Goal: Information Seeking & Learning: Learn about a topic

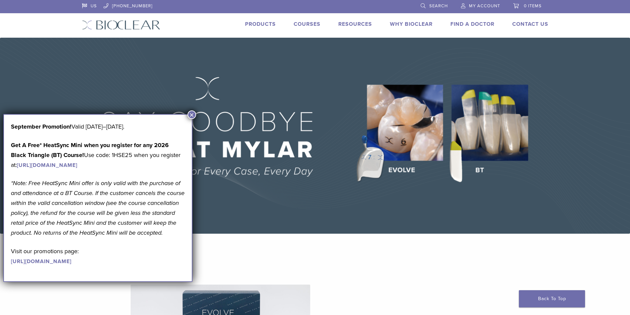
click at [190, 112] on button "×" at bounding box center [191, 114] width 9 height 9
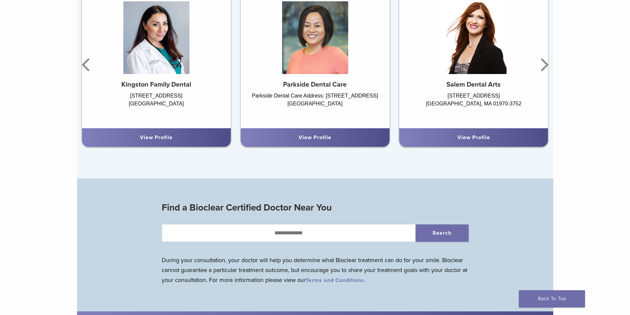
scroll to position [509, 0]
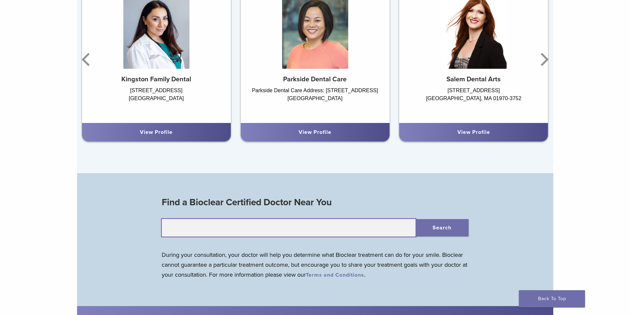
click at [308, 228] on input "text" at bounding box center [289, 228] width 254 height 18
type input "*****"
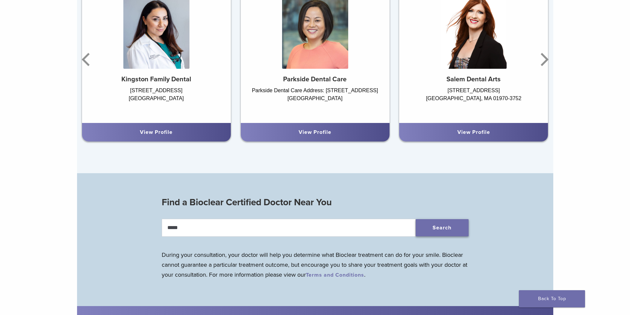
click at [463, 228] on button "Search" at bounding box center [442, 227] width 53 height 17
click at [440, 229] on button "Search" at bounding box center [442, 227] width 53 height 17
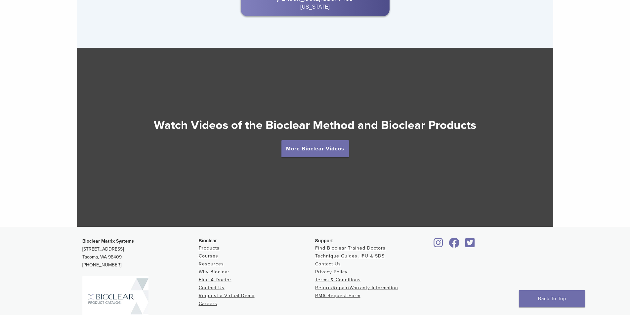
scroll to position [1206, 0]
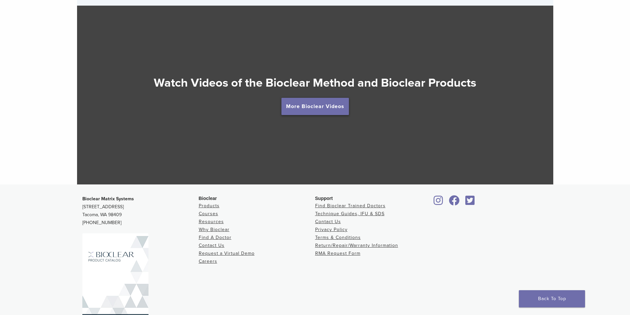
click at [310, 108] on link "More Bioclear Videos" at bounding box center [314, 106] width 67 height 17
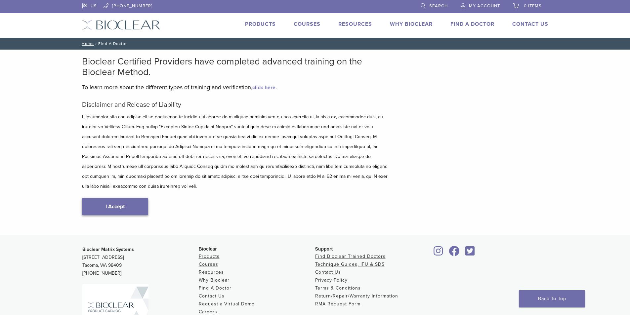
click at [103, 198] on link "I Accept" at bounding box center [115, 206] width 66 height 17
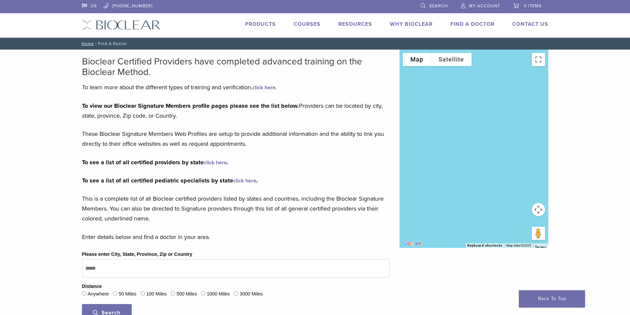
drag, startPoint x: 629, startPoint y: 136, endPoint x: 633, endPoint y: 107, distance: 29.4
click at [629, 150] on div "Bioclear Certified Providers have completed advanced training on the Bioclear M…" at bounding box center [315, 193] width 630 height 286
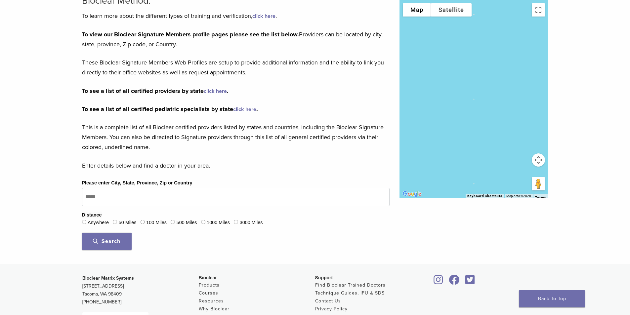
scroll to position [73, 0]
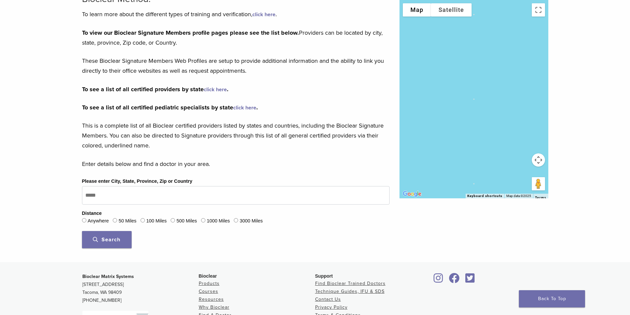
click at [120, 236] on span "Search" at bounding box center [106, 239] width 27 height 7
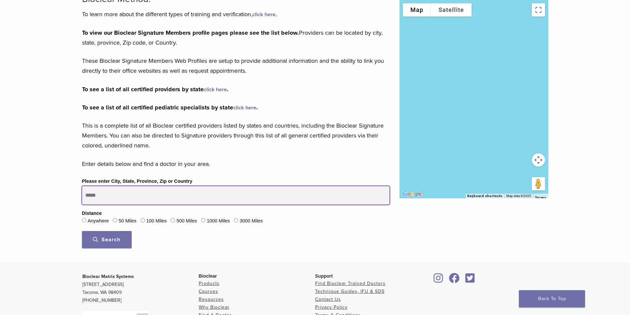
click at [101, 194] on input "Please enter City, State, Province, Zip or Country" at bounding box center [235, 195] width 307 height 19
type input "*****"
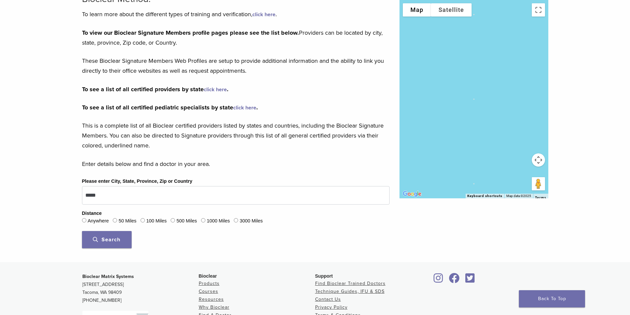
click at [84, 240] on button "Search" at bounding box center [107, 239] width 50 height 17
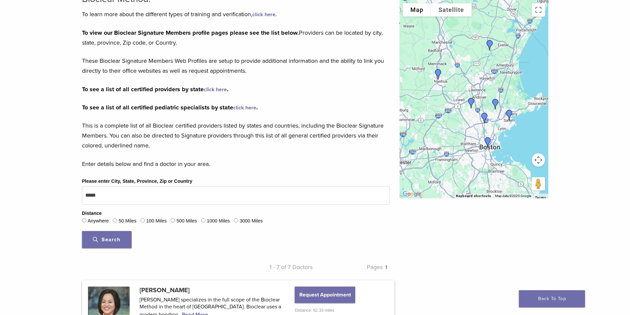
click at [539, 162] on button "Map camera controls" at bounding box center [538, 159] width 13 height 13
drag, startPoint x: 538, startPoint y: 161, endPoint x: 523, endPoint y: 158, distance: 14.8
click at [538, 163] on button "Map camera controls" at bounding box center [538, 159] width 13 height 13
click at [538, 161] on button "Map camera controls" at bounding box center [538, 159] width 13 height 13
click at [522, 146] on button "Zoom in" at bounding box center [521, 143] width 13 height 13
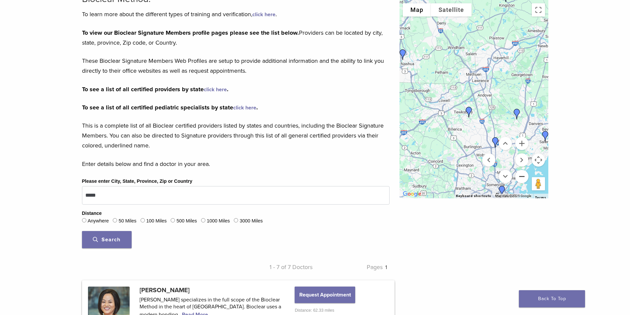
click at [522, 176] on button "Zoom out" at bounding box center [521, 176] width 13 height 13
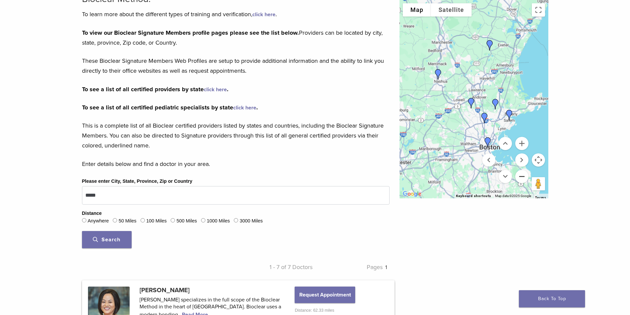
click at [522, 176] on button "Zoom out" at bounding box center [521, 176] width 13 height 13
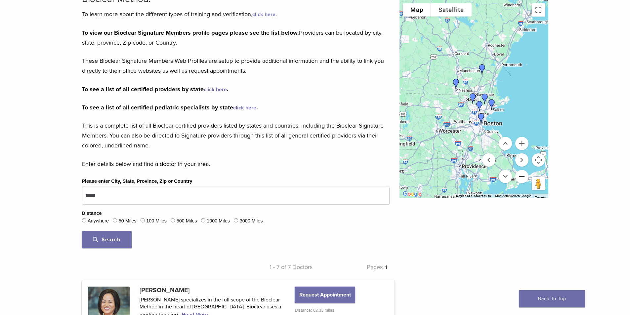
click at [521, 175] on button "Zoom out" at bounding box center [521, 176] width 13 height 13
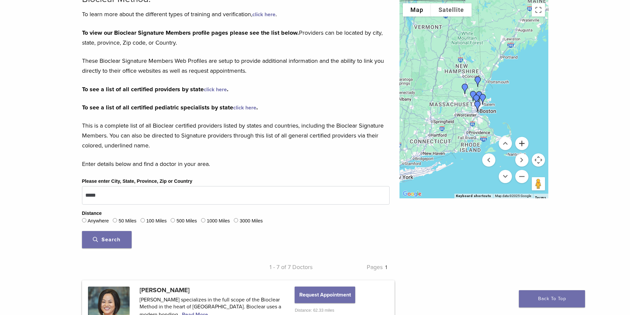
click at [521, 143] on button "Zoom in" at bounding box center [521, 143] width 13 height 13
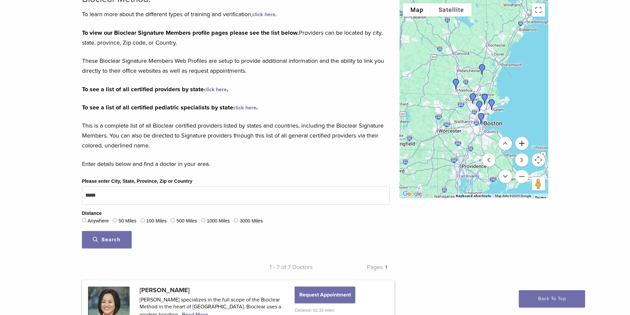
click at [520, 143] on button "Zoom in" at bounding box center [521, 143] width 13 height 13
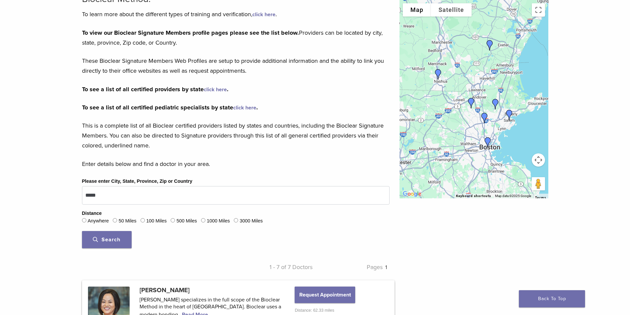
click at [487, 141] on div "Map Terrain Satellite Labels Keyboard shortcuts Map Data Map data ©2025 Google …" at bounding box center [473, 99] width 149 height 198
click at [485, 118] on img "Dr. Cara Lund" at bounding box center [485, 118] width 16 height 16
click at [484, 118] on img "Dr. Cara Lund" at bounding box center [485, 118] width 16 height 16
click at [508, 114] on img "Dr. Pamela Maragliano-Muniz" at bounding box center [509, 115] width 16 height 16
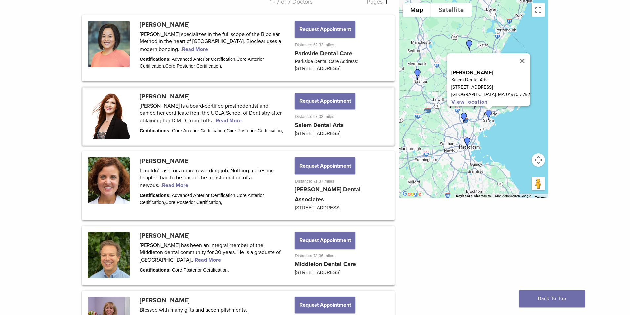
scroll to position [425, 0]
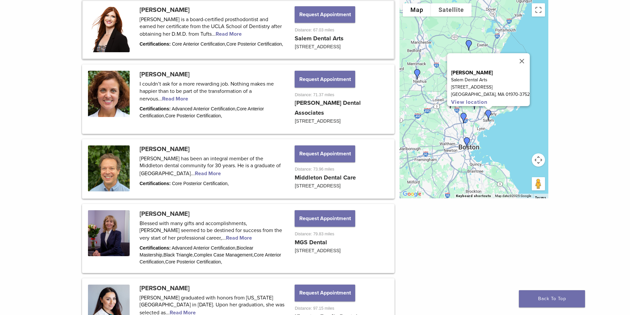
click at [463, 117] on img "Dr. Cara Lund" at bounding box center [464, 118] width 16 height 16
drag, startPoint x: 462, startPoint y: 116, endPoint x: 462, endPoint y: 113, distance: 3.3
click at [462, 116] on img "Dr. Cara Lund" at bounding box center [464, 117] width 16 height 16
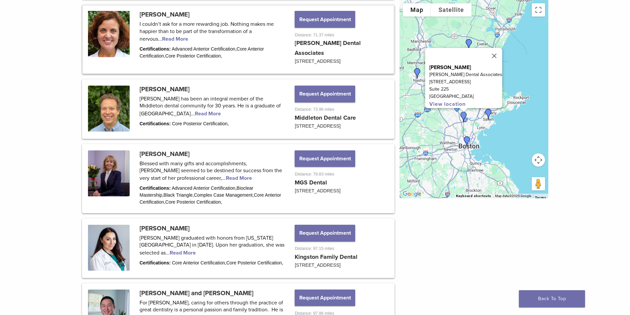
scroll to position [497, 0]
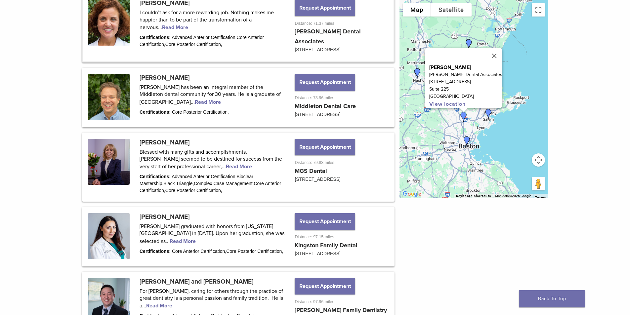
click at [486, 55] on button "Close" at bounding box center [494, 56] width 16 height 16
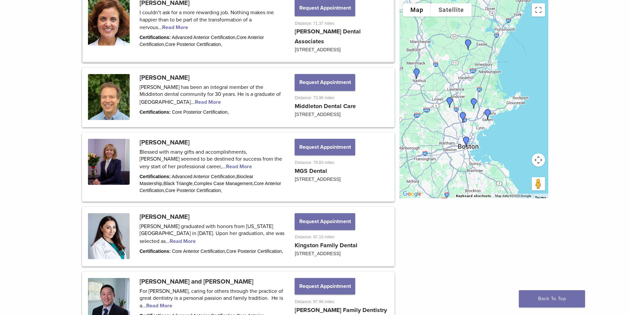
click at [474, 102] on img "Dr. Nicholas DiMauro" at bounding box center [474, 104] width 16 height 16
click at [474, 103] on img "Dr. Nicholas DiMauro" at bounding box center [474, 104] width 16 height 16
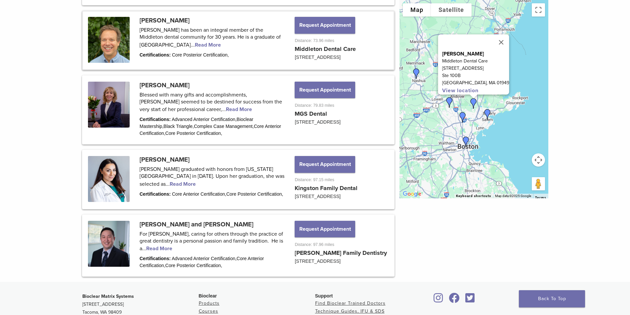
click at [473, 102] on img "Dr. Nicholas DiMauro" at bounding box center [474, 104] width 16 height 16
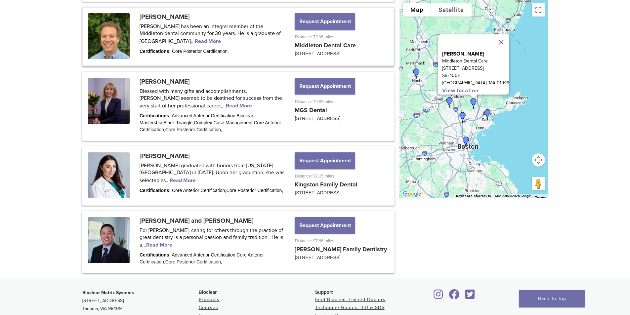
scroll to position [568, 0]
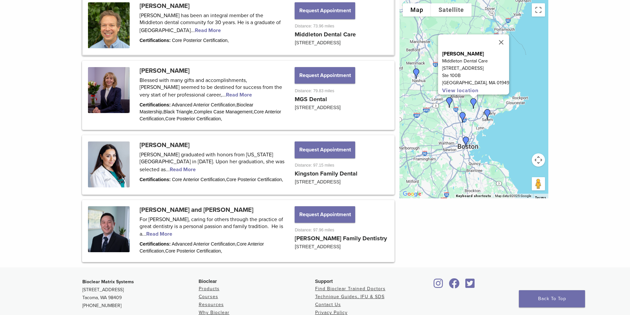
click at [496, 37] on button "Close" at bounding box center [501, 42] width 16 height 16
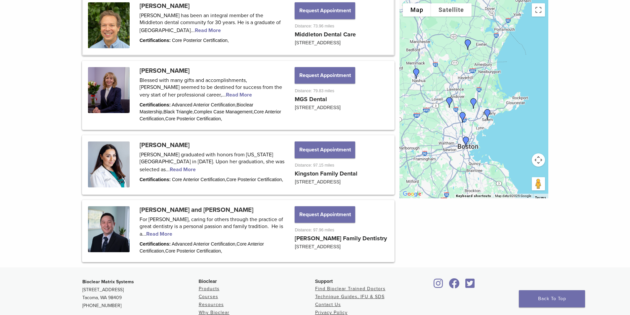
click at [449, 101] on img "Dr. Svetlana Gomer" at bounding box center [449, 103] width 16 height 16
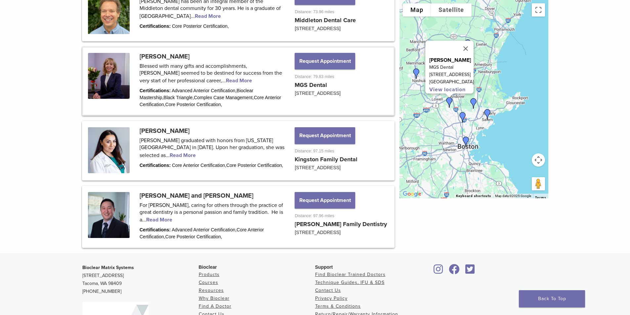
click at [449, 101] on img "Dr. Svetlana Gomer" at bounding box center [449, 103] width 16 height 16
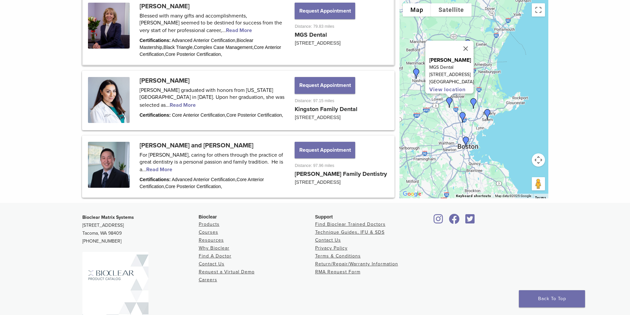
scroll to position [640, 0]
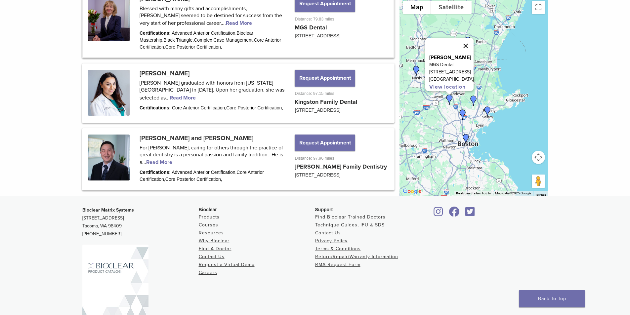
click at [470, 46] on button "Close" at bounding box center [466, 46] width 16 height 16
click at [417, 74] on img "Dr. David Yue and Dr. Silvia Huang-Yue" at bounding box center [416, 71] width 16 height 16
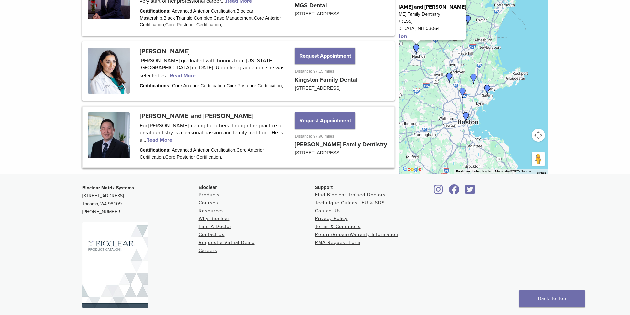
scroll to position [690, 0]
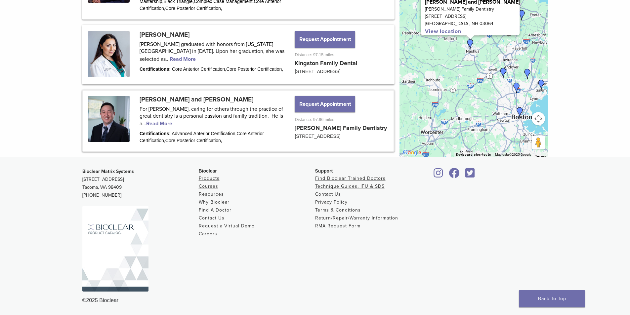
drag, startPoint x: 438, startPoint y: 85, endPoint x: 464, endPoint y: 68, distance: 30.1
click at [463, 68] on div "To navigate, press the arrow keys. Dr. David Yue and Dr. Silvia Huang-Yue Brar …" at bounding box center [473, 58] width 149 height 198
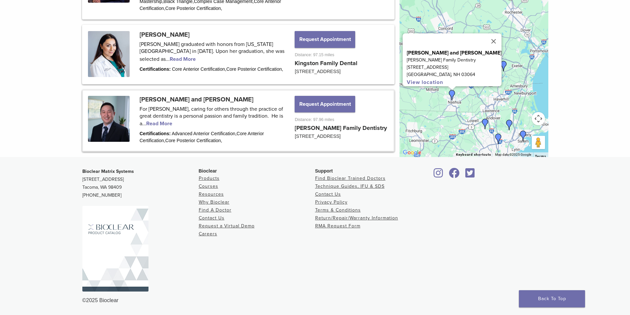
drag, startPoint x: 432, startPoint y: 126, endPoint x: 395, endPoint y: 166, distance: 54.5
click at [496, 37] on button "Close" at bounding box center [493, 41] width 16 height 16
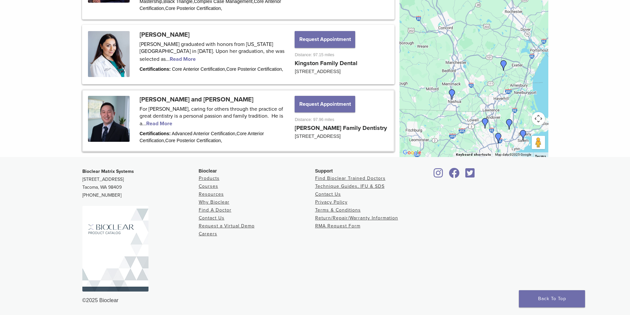
click at [504, 65] on img "Dr. Vera Matshkalyan" at bounding box center [504, 66] width 16 height 16
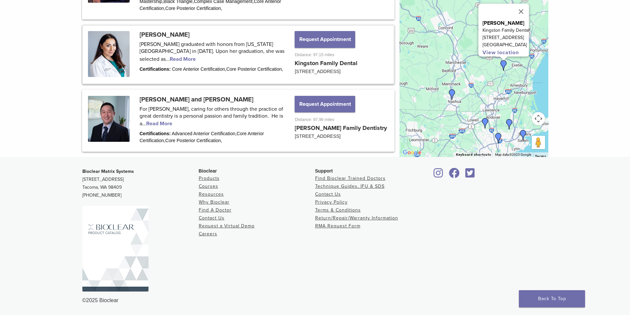
click at [504, 65] on img "Dr. Vera Matshkalyan" at bounding box center [504, 66] width 16 height 16
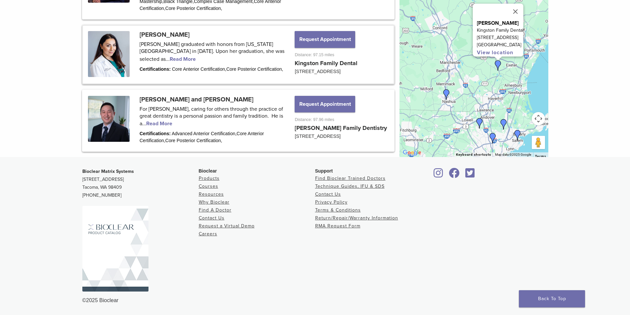
click at [538, 120] on button "Map camera controls" at bounding box center [538, 118] width 13 height 13
click at [521, 133] on button "Zoom out" at bounding box center [521, 135] width 13 height 13
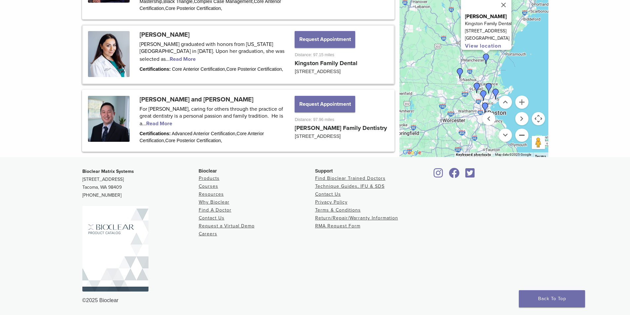
click at [520, 131] on button "Zoom out" at bounding box center [521, 135] width 13 height 13
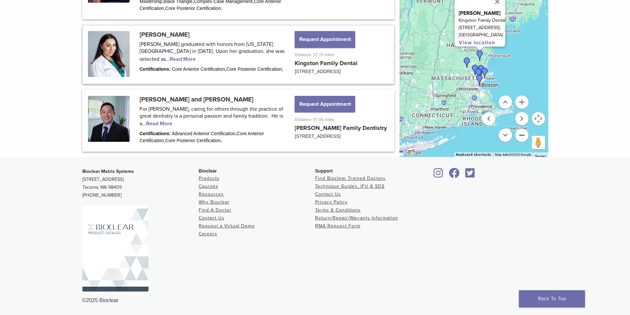
click at [520, 131] on button "Zoom out" at bounding box center [521, 135] width 13 height 13
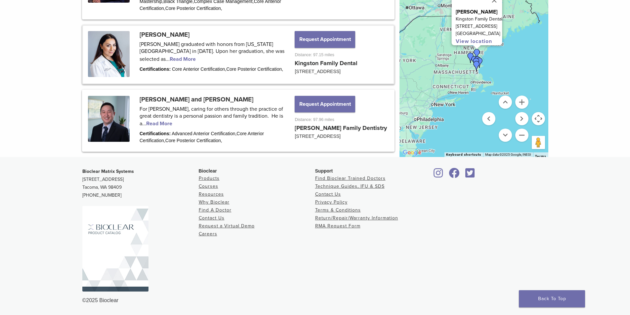
drag, startPoint x: 629, startPoint y: 247, endPoint x: 625, endPoint y: 221, distance: 26.1
click at [625, 221] on footer "Bioclear Matrix Systems 3901 South Fife Street, Suite 100 Tacoma, WA 98409 1.85…" at bounding box center [315, 236] width 630 height 158
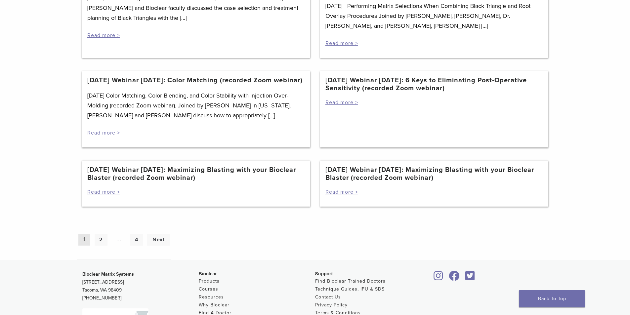
scroll to position [244, 0]
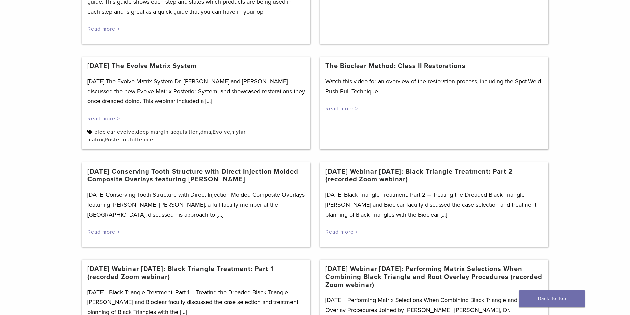
drag, startPoint x: 629, startPoint y: 138, endPoint x: 633, endPoint y: 161, distance: 23.2
click at [629, 165] on div "Category: Videos Section builder not enabled for post $post_id Illustrated Blac…" at bounding box center [315, 198] width 630 height 712
click at [606, 107] on div "Category: Videos Section builder not enabled for post $post_id Illustrated Blac…" at bounding box center [315, 198] width 630 height 712
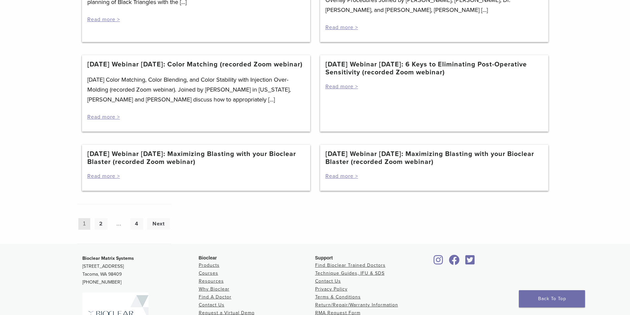
scroll to position [561, 0]
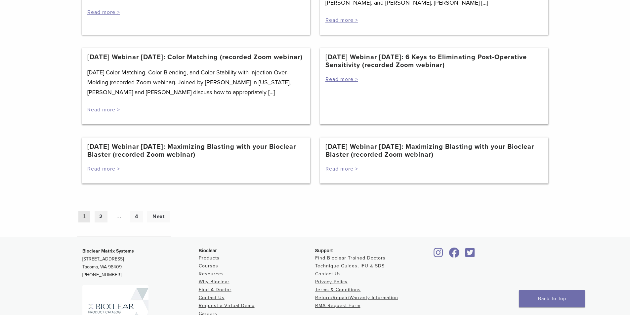
click at [102, 223] on link "2" at bounding box center [101, 217] width 13 height 12
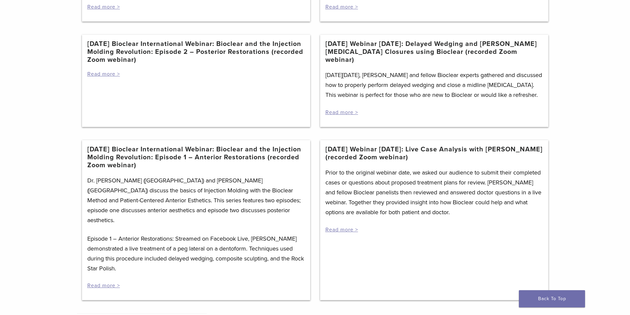
scroll to position [336, 0]
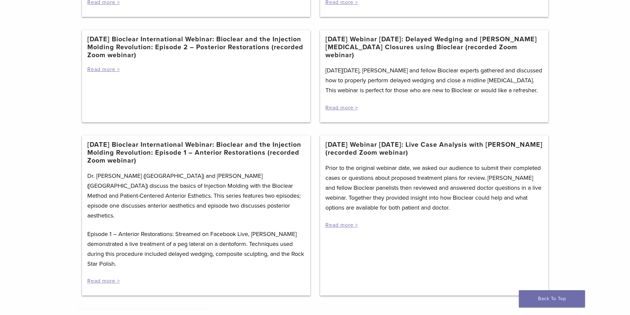
drag, startPoint x: 629, startPoint y: 217, endPoint x: 634, endPoint y: 232, distance: 15.8
click at [627, 242] on div "Category: Videos Section builder not enabled for post $post_id [DATE] Webinar […" at bounding box center [315, 49] width 630 height 598
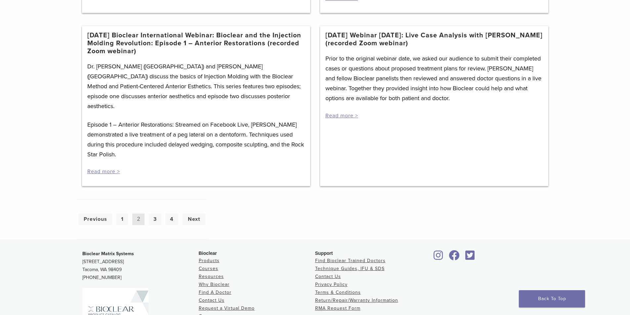
scroll to position [446, 0]
click at [173, 213] on link "4" at bounding box center [171, 219] width 13 height 12
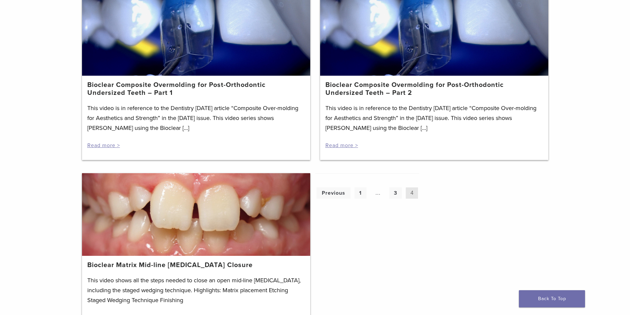
scroll to position [631, 0]
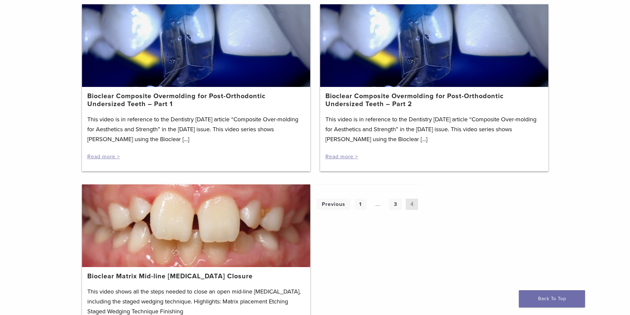
click at [223, 185] on div at bounding box center [196, 225] width 228 height 83
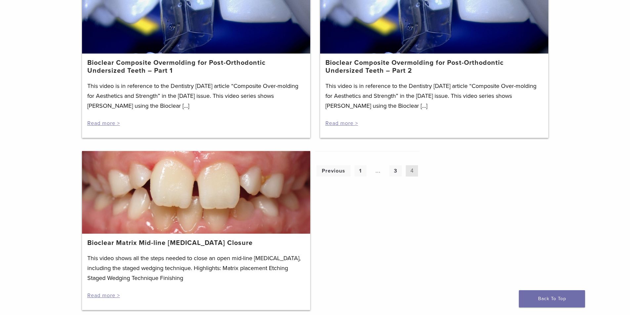
scroll to position [672, 0]
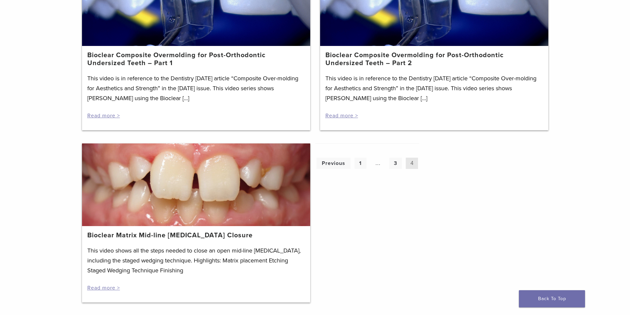
drag, startPoint x: 177, startPoint y: 162, endPoint x: 174, endPoint y: 157, distance: 5.8
click at [174, 157] on div at bounding box center [196, 184] width 228 height 83
click at [174, 160] on div at bounding box center [196, 184] width 228 height 83
click at [166, 226] on div "Bioclear Matrix Mid-line Diastema Closure This video shows all the steps needed…" at bounding box center [196, 264] width 228 height 76
click at [170, 231] on link "Bioclear Matrix Mid-line Diastema Closure" at bounding box center [169, 235] width 165 height 8
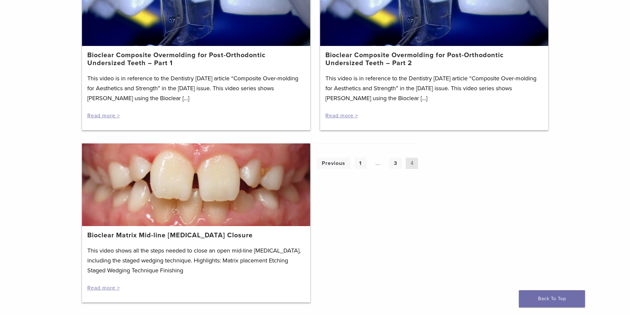
click at [191, 189] on div at bounding box center [196, 184] width 228 height 83
click at [187, 197] on div at bounding box center [196, 184] width 228 height 83
click at [139, 231] on link "Bioclear Matrix Mid-line Diastema Closure" at bounding box center [169, 235] width 165 height 8
click at [140, 231] on link "Bioclear Matrix Mid-line Diastema Closure" at bounding box center [169, 235] width 165 height 8
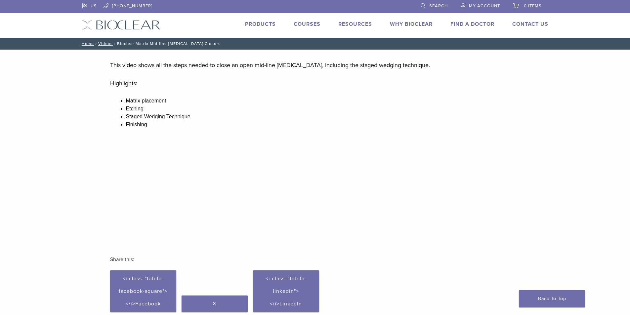
drag, startPoint x: 0, startPoint y: 328, endPoint x: 6, endPoint y: 261, distance: 67.1
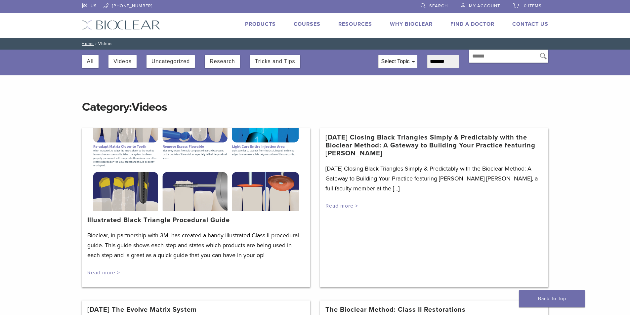
scroll to position [561, 0]
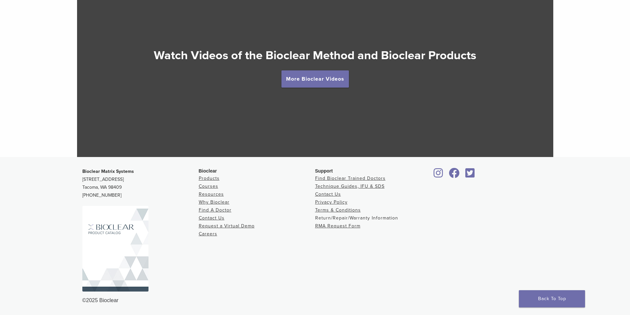
scroll to position [1234, 0]
drag, startPoint x: 612, startPoint y: 254, endPoint x: 611, endPoint y: 272, distance: 18.2
click at [611, 178] on footer "Bioclear Matrix Systems [STREET_ADDRESS] [PHONE_NUMBER] Bioclear Products Cours…" at bounding box center [315, 236] width 630 height 158
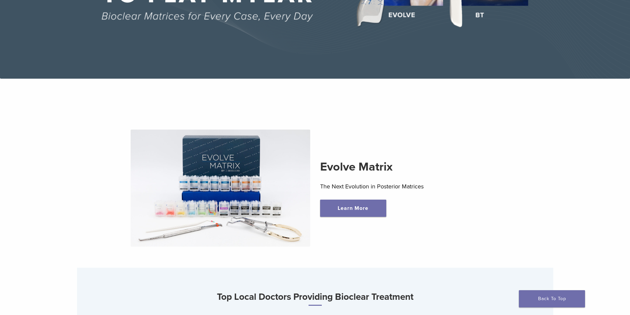
scroll to position [167, 0]
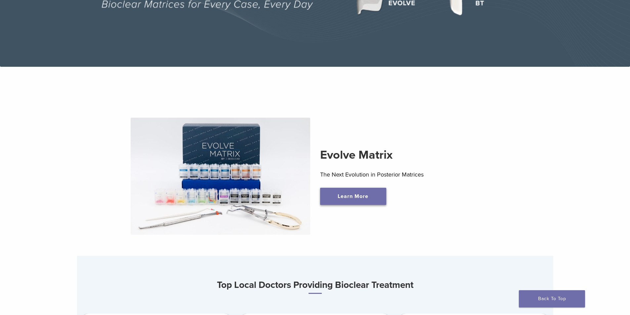
click at [346, 200] on link "Learn More" at bounding box center [353, 196] width 66 height 17
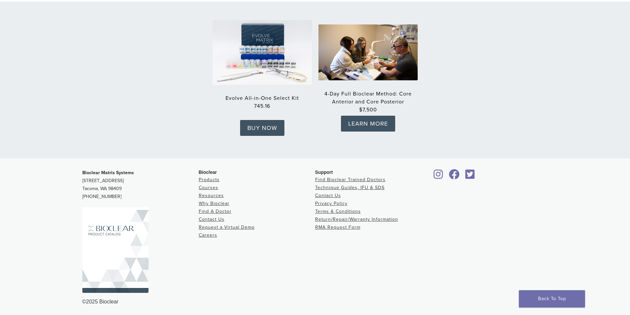
scroll to position [1045, 0]
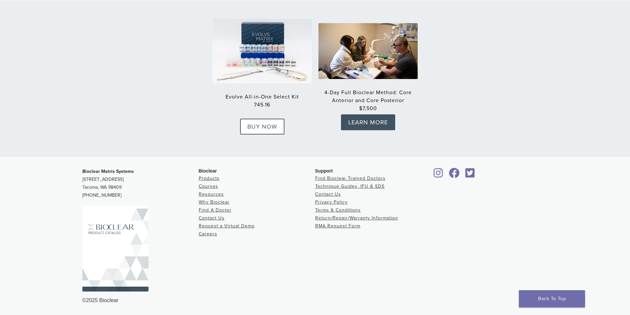
click at [262, 120] on link "BUY NOW" at bounding box center [262, 127] width 44 height 16
